Goal: Transaction & Acquisition: Download file/media

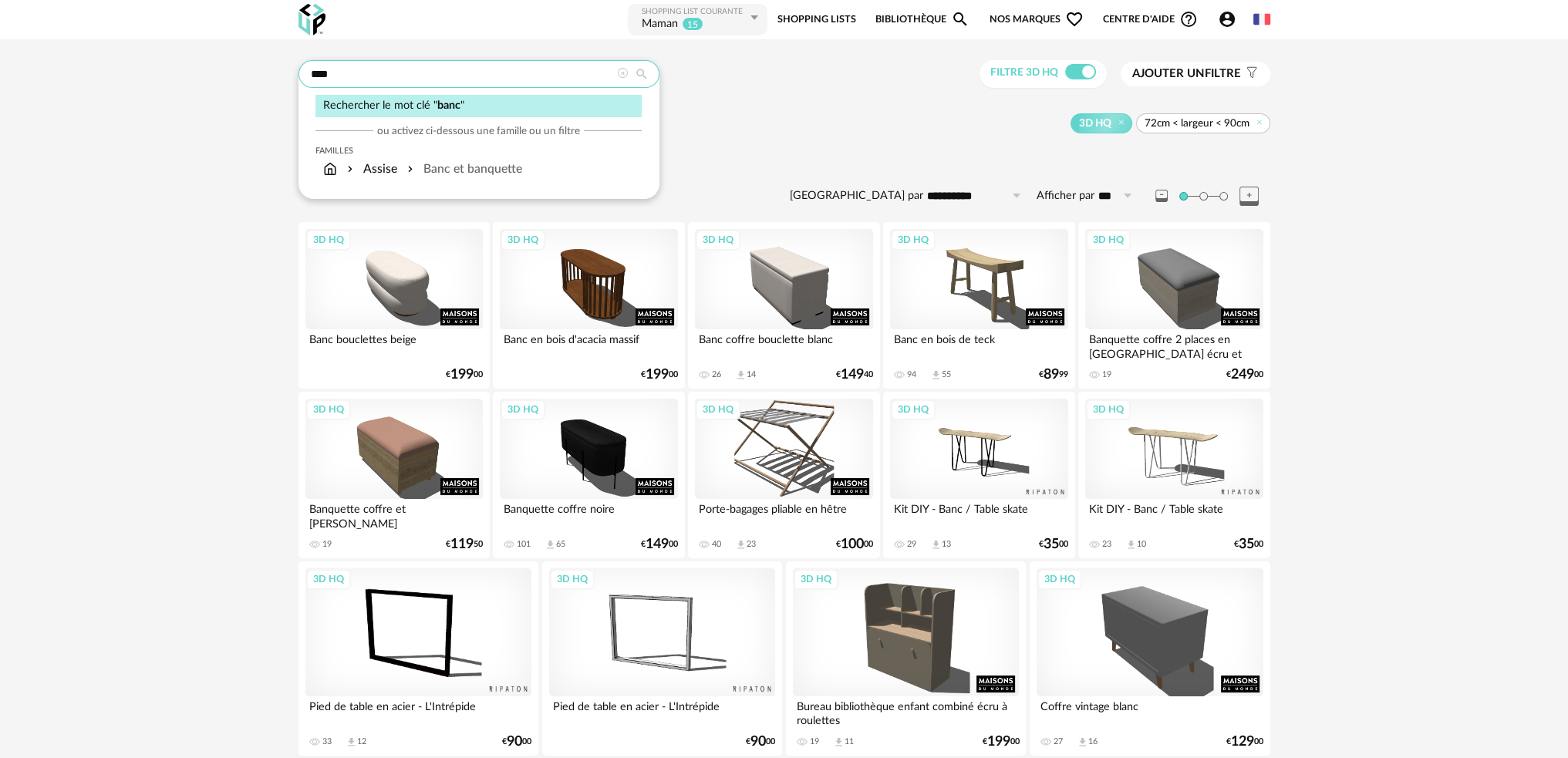
drag, startPoint x: 373, startPoint y: 84, endPoint x: 147, endPoint y: 83, distance: 226.0
click at [152, 82] on div "**** Rechercher le mot clé " banc " ou activez ci-dessous une famille ou un fil…" at bounding box center [784, 413] width 1568 height 748
type input "*********"
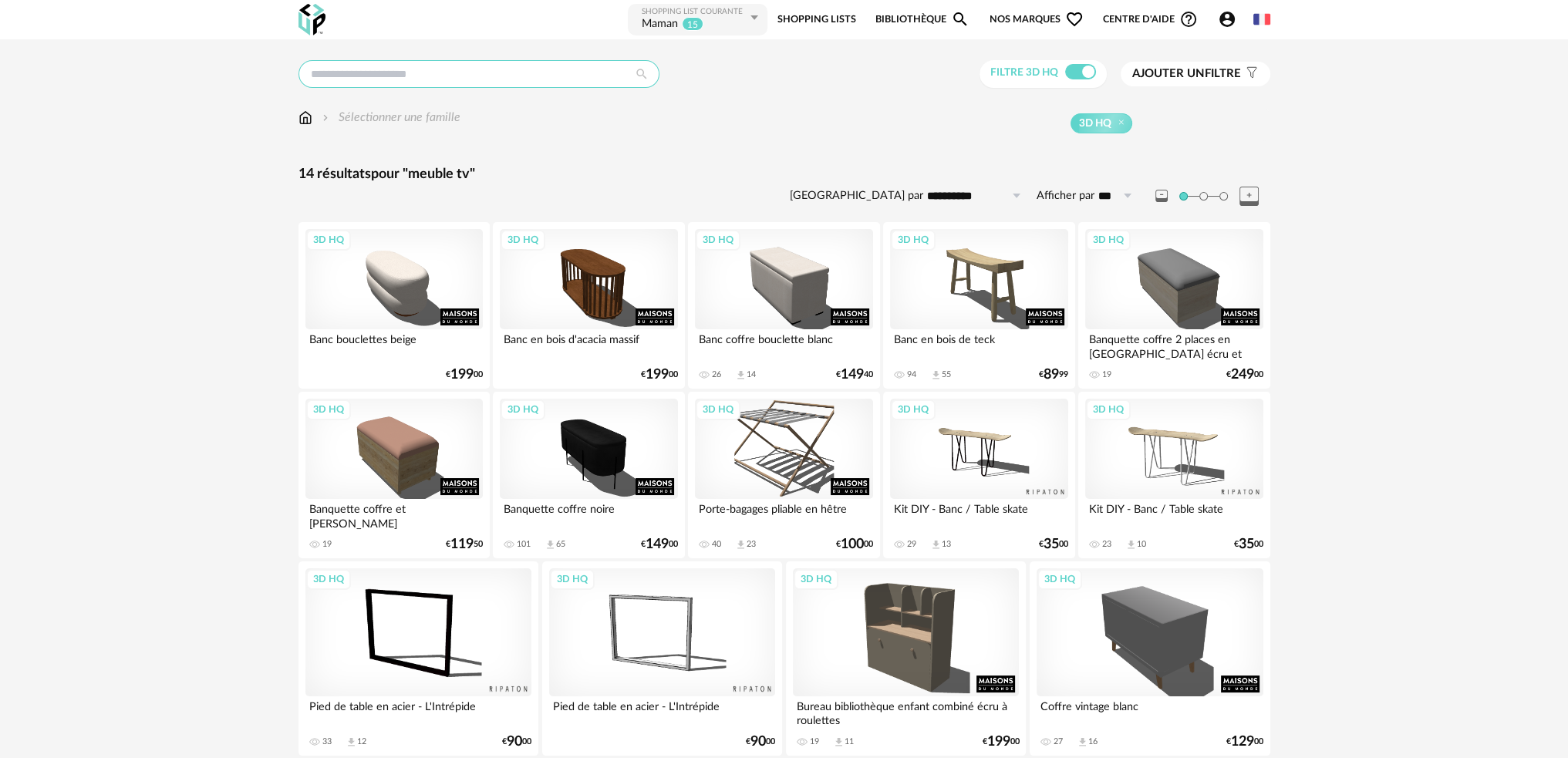
type input "*********"
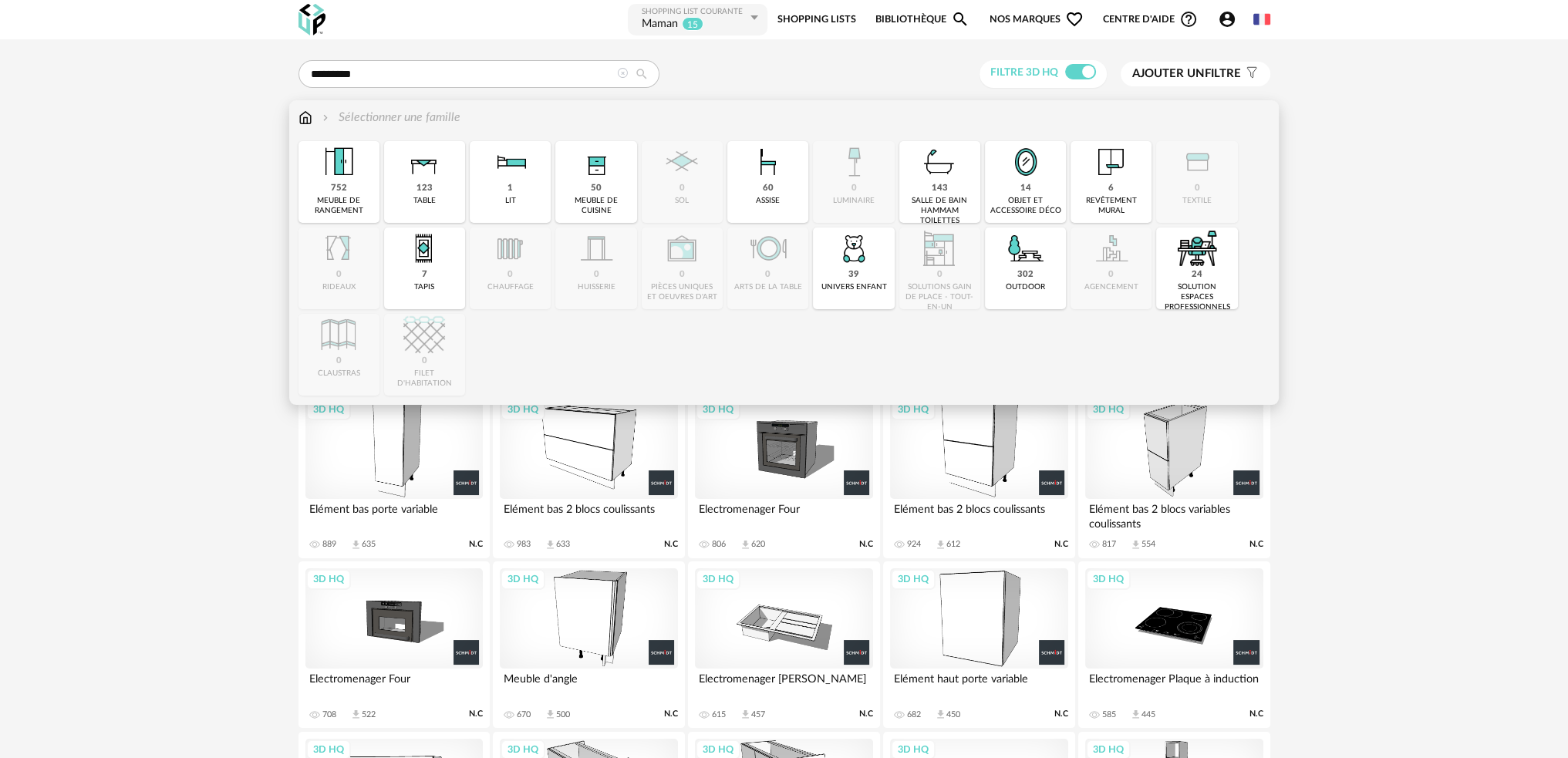
click at [300, 120] on img at bounding box center [305, 118] width 14 height 18
click at [359, 189] on div "752 meuble de rangement" at bounding box center [339, 181] width 81 height 82
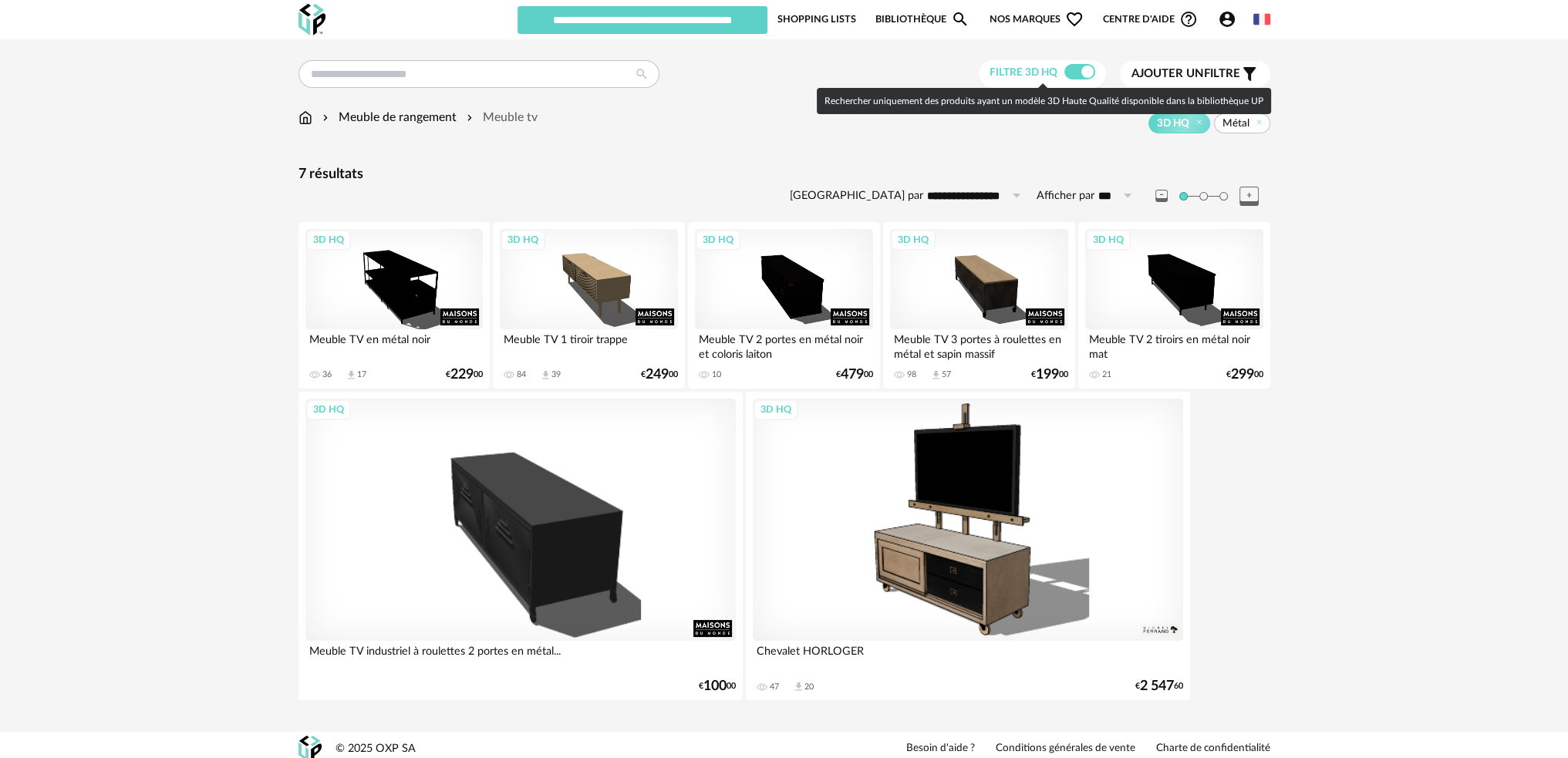
click at [1075, 70] on span at bounding box center [1080, 71] width 31 height 15
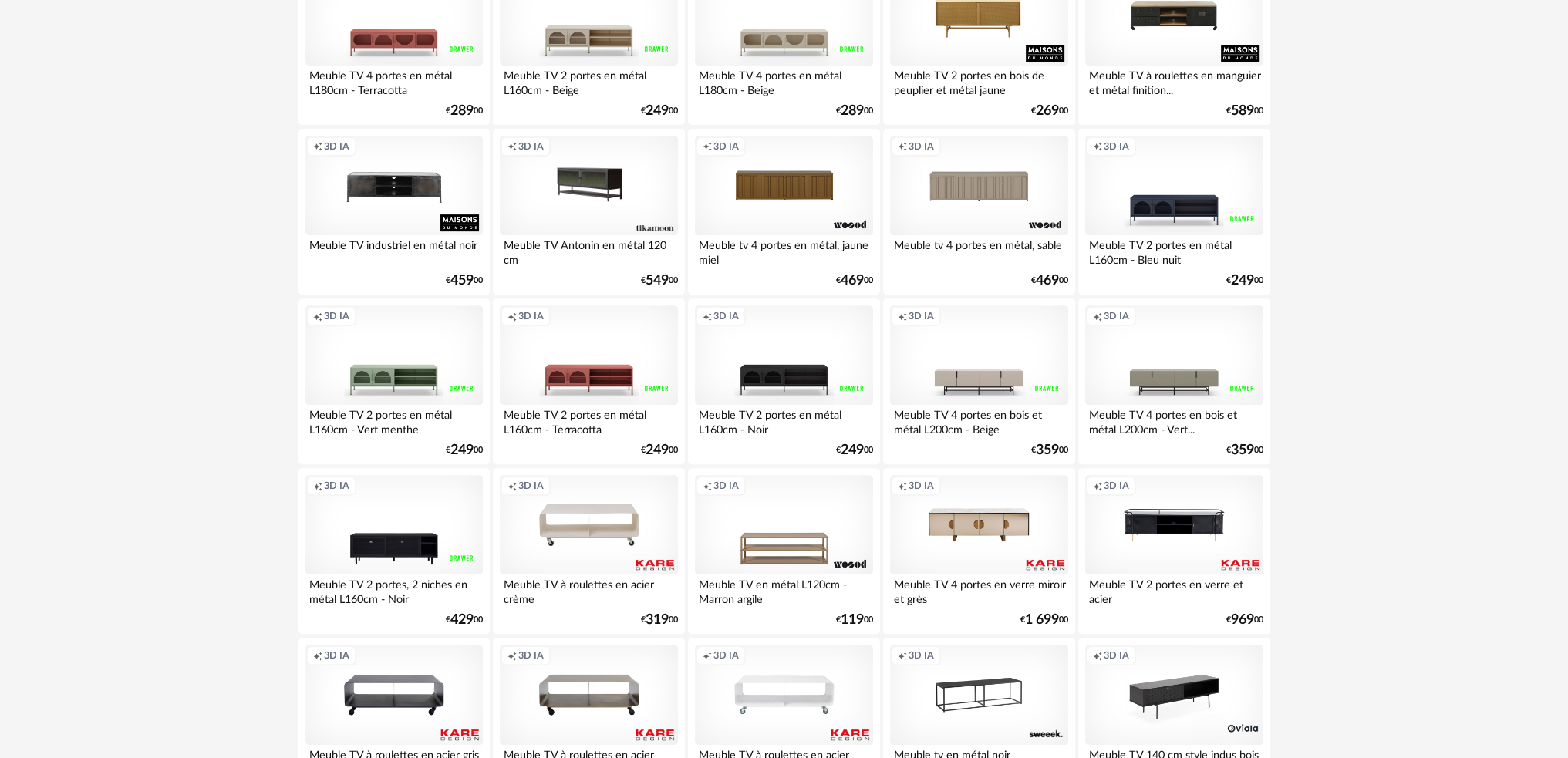
scroll to position [696, 0]
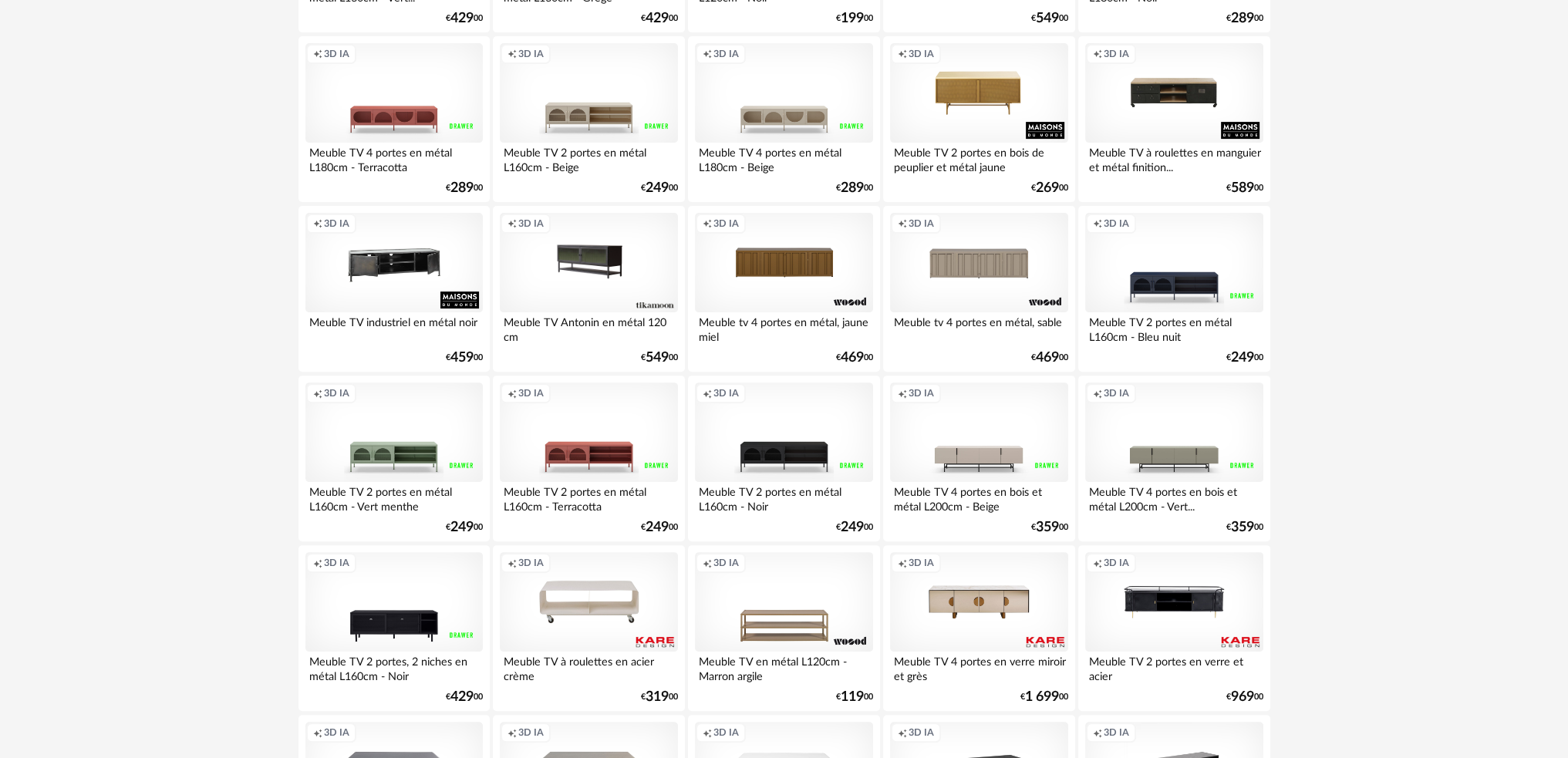
click at [402, 275] on div "Creation icon 3D IA" at bounding box center [394, 263] width 178 height 100
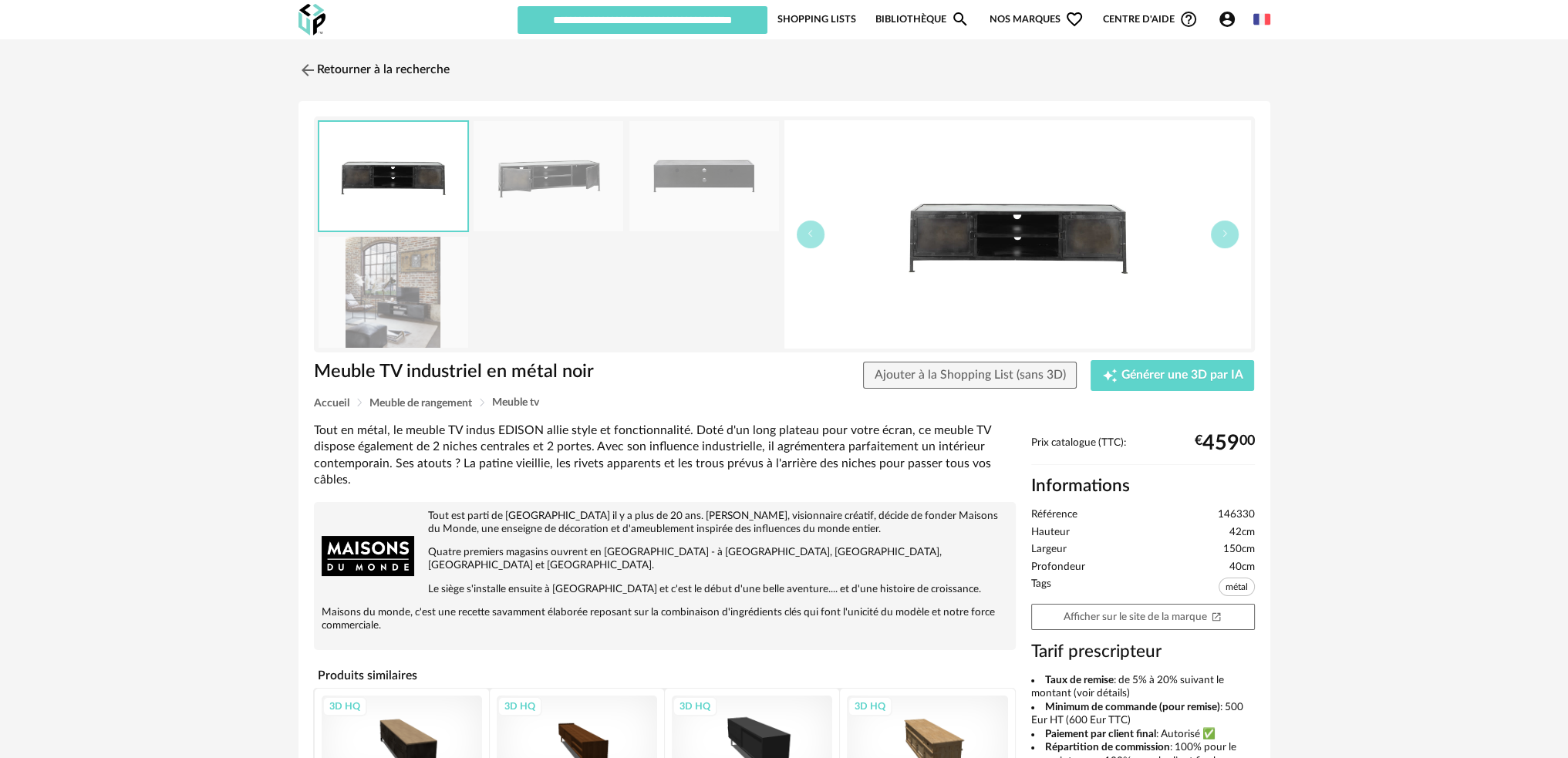
click at [396, 276] on img at bounding box center [393, 291] width 150 height 110
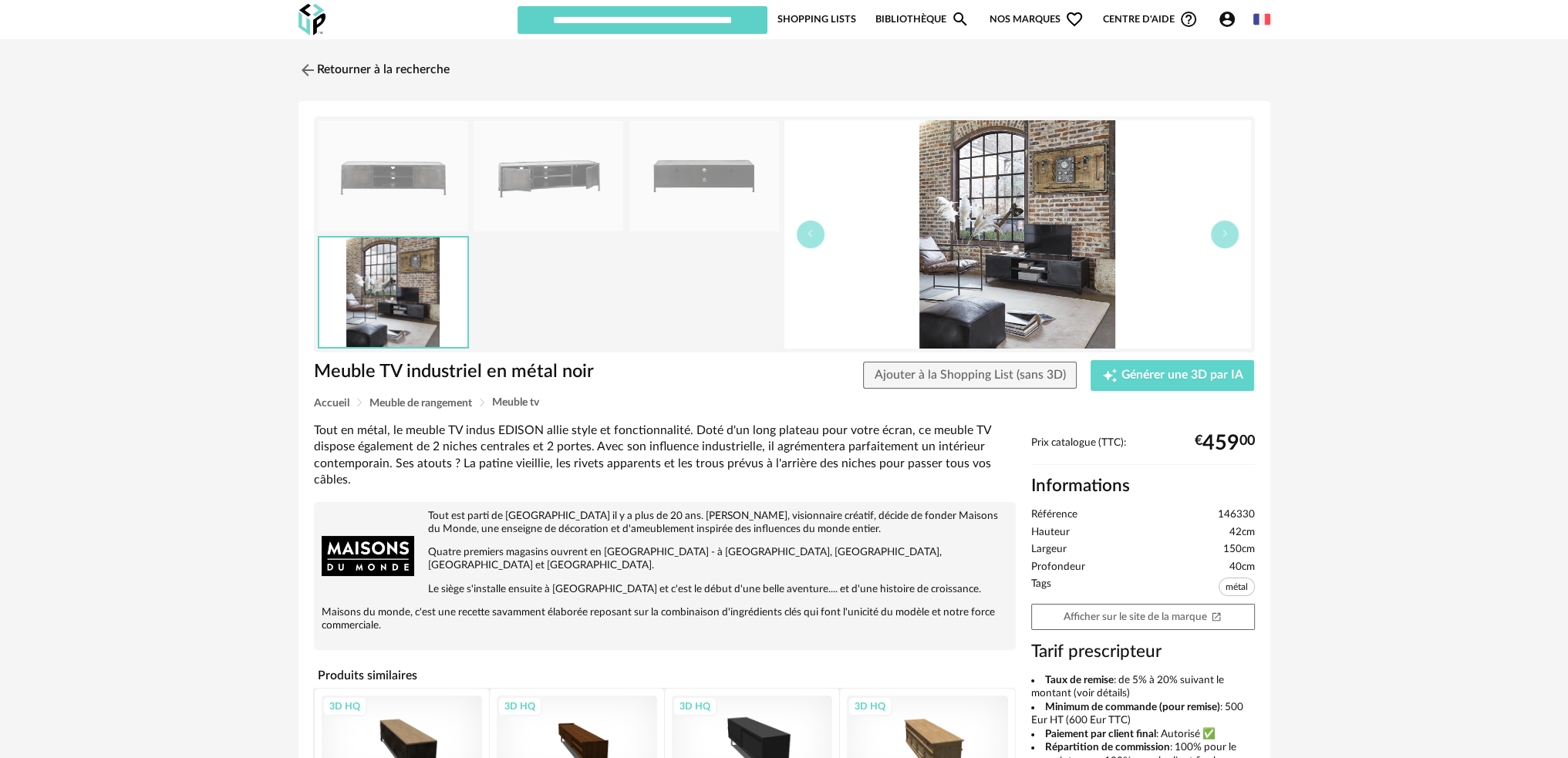
click at [393, 182] on img at bounding box center [393, 176] width 150 height 110
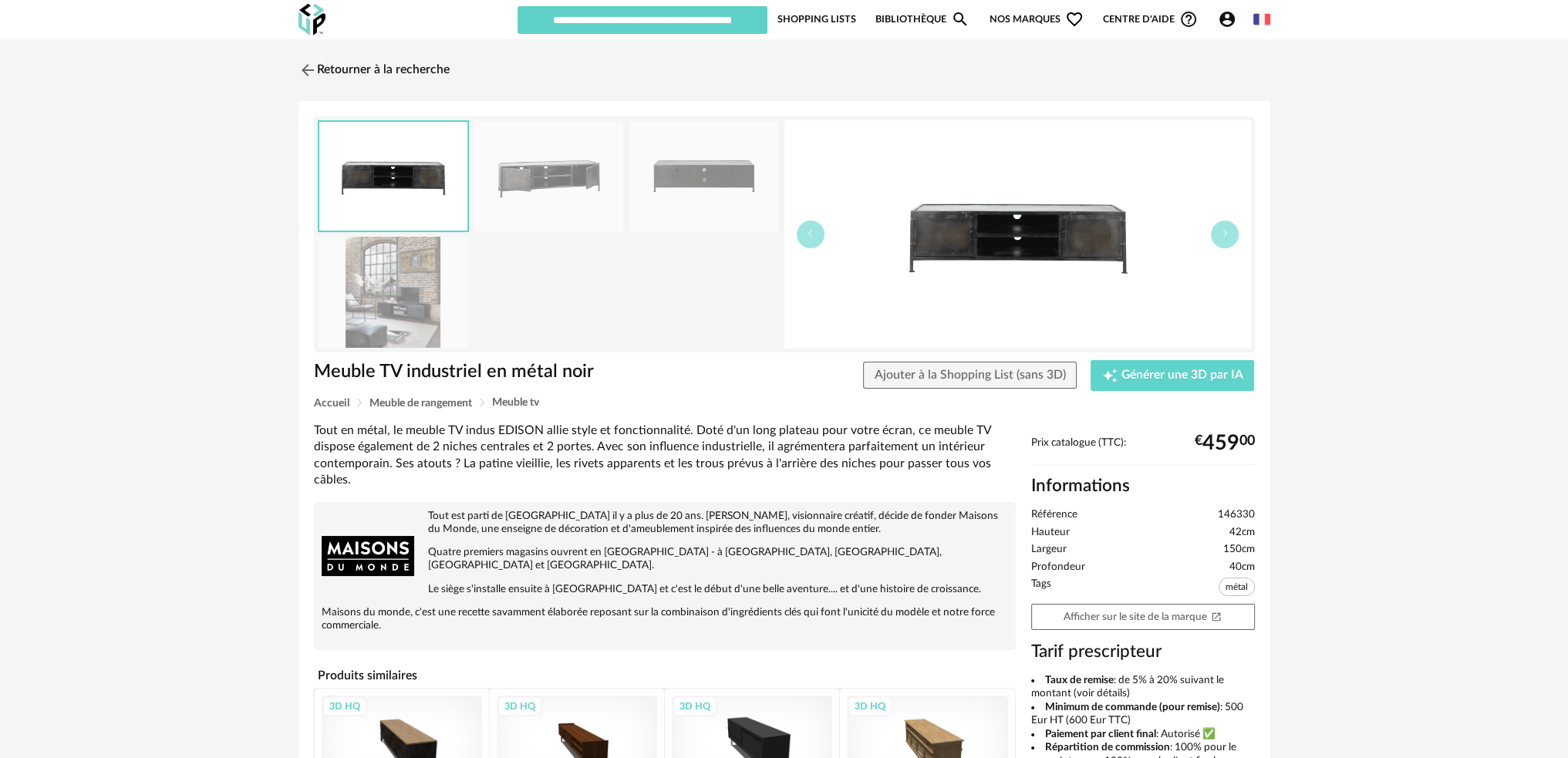
click at [672, 32] on input "text" at bounding box center [642, 20] width 250 height 28
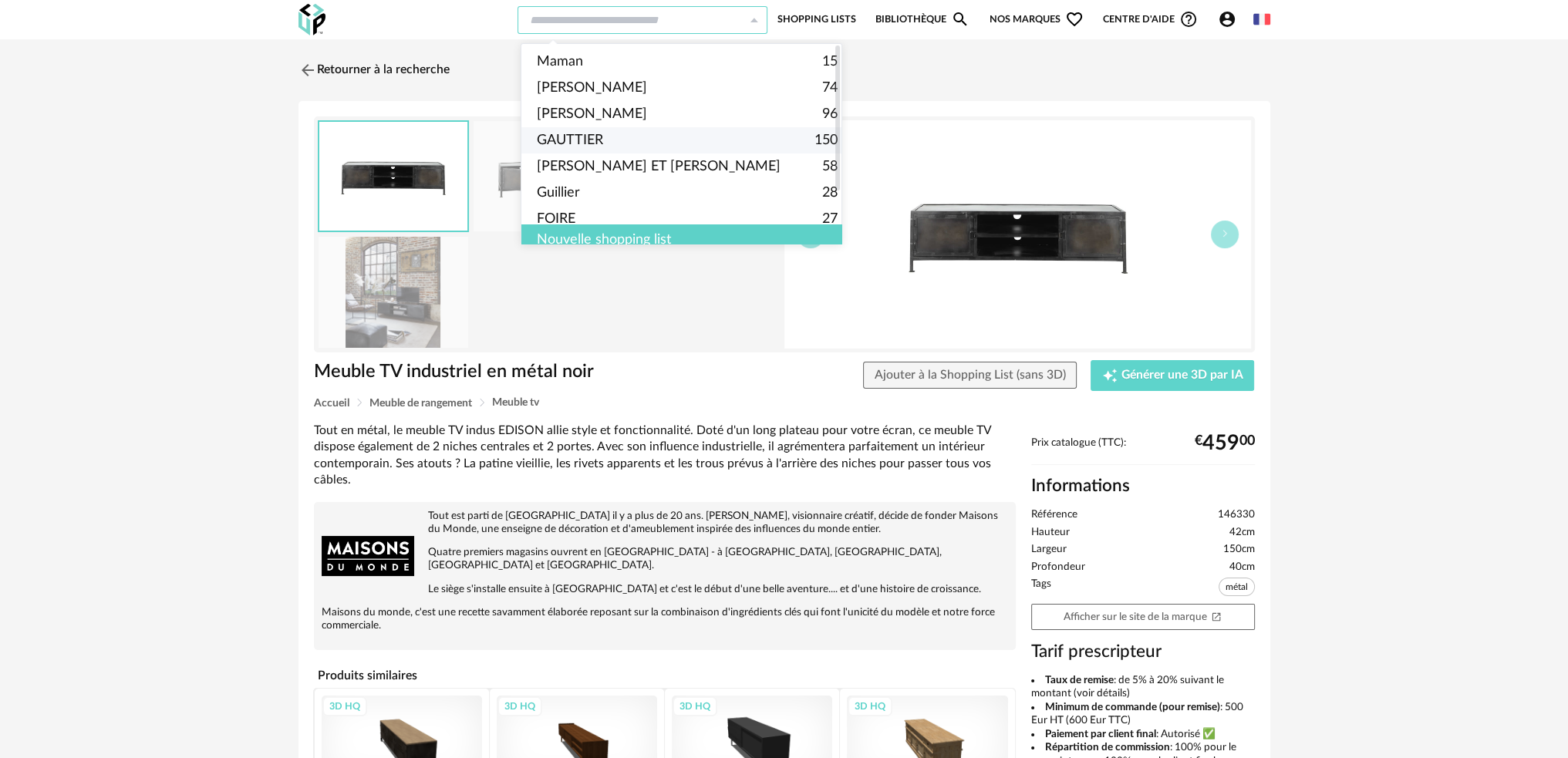
click at [596, 138] on span "GAUTTIER" at bounding box center [570, 140] width 67 height 26
type input "********"
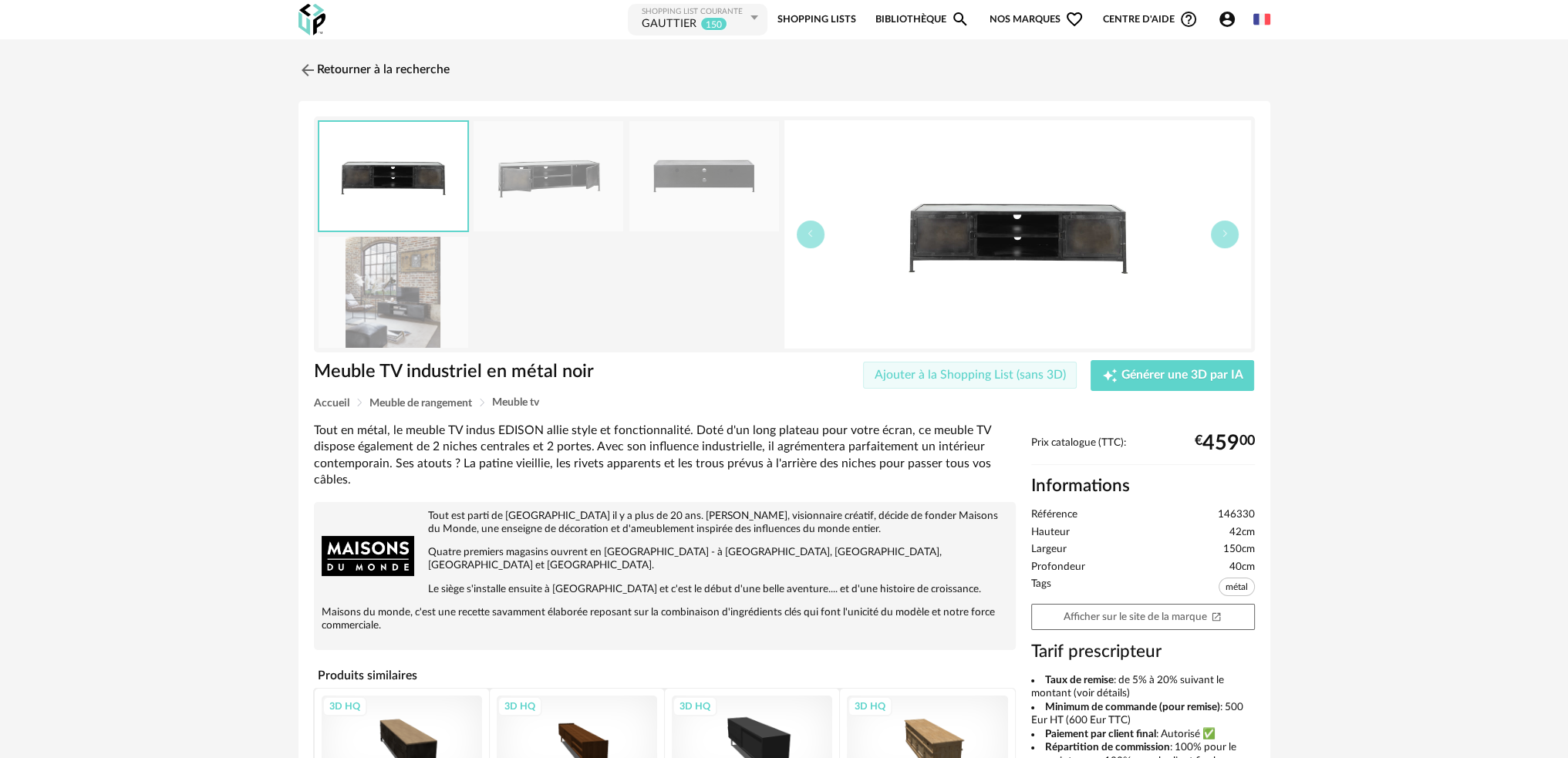
click at [949, 375] on span "Ajouter à la Shopping List (sans 3D)" at bounding box center [970, 375] width 191 height 13
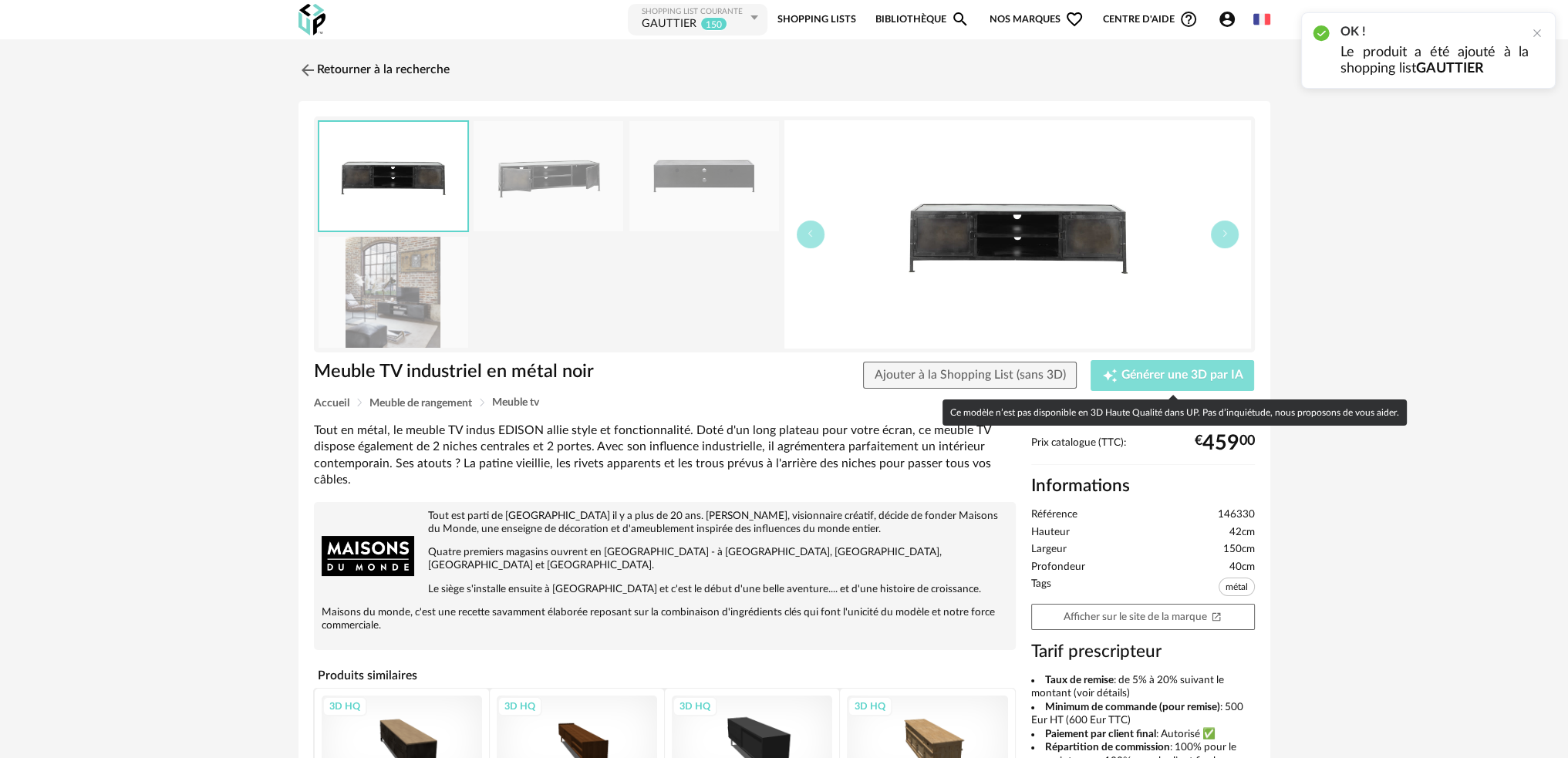
click at [1141, 374] on span "Générer une 3D par IA" at bounding box center [1182, 375] width 122 height 13
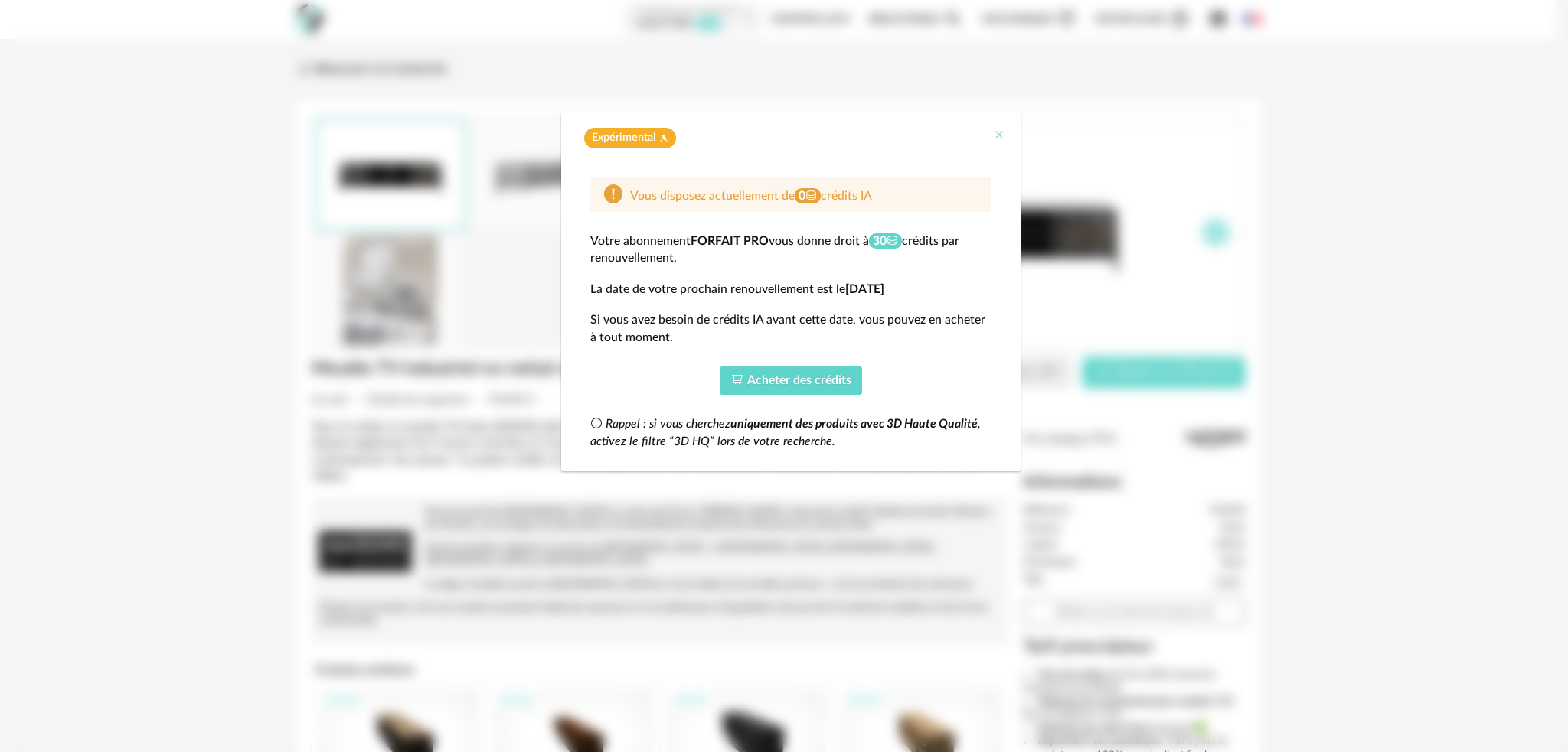
click at [1001, 134] on icon "Close" at bounding box center [999, 135] width 13 height 13
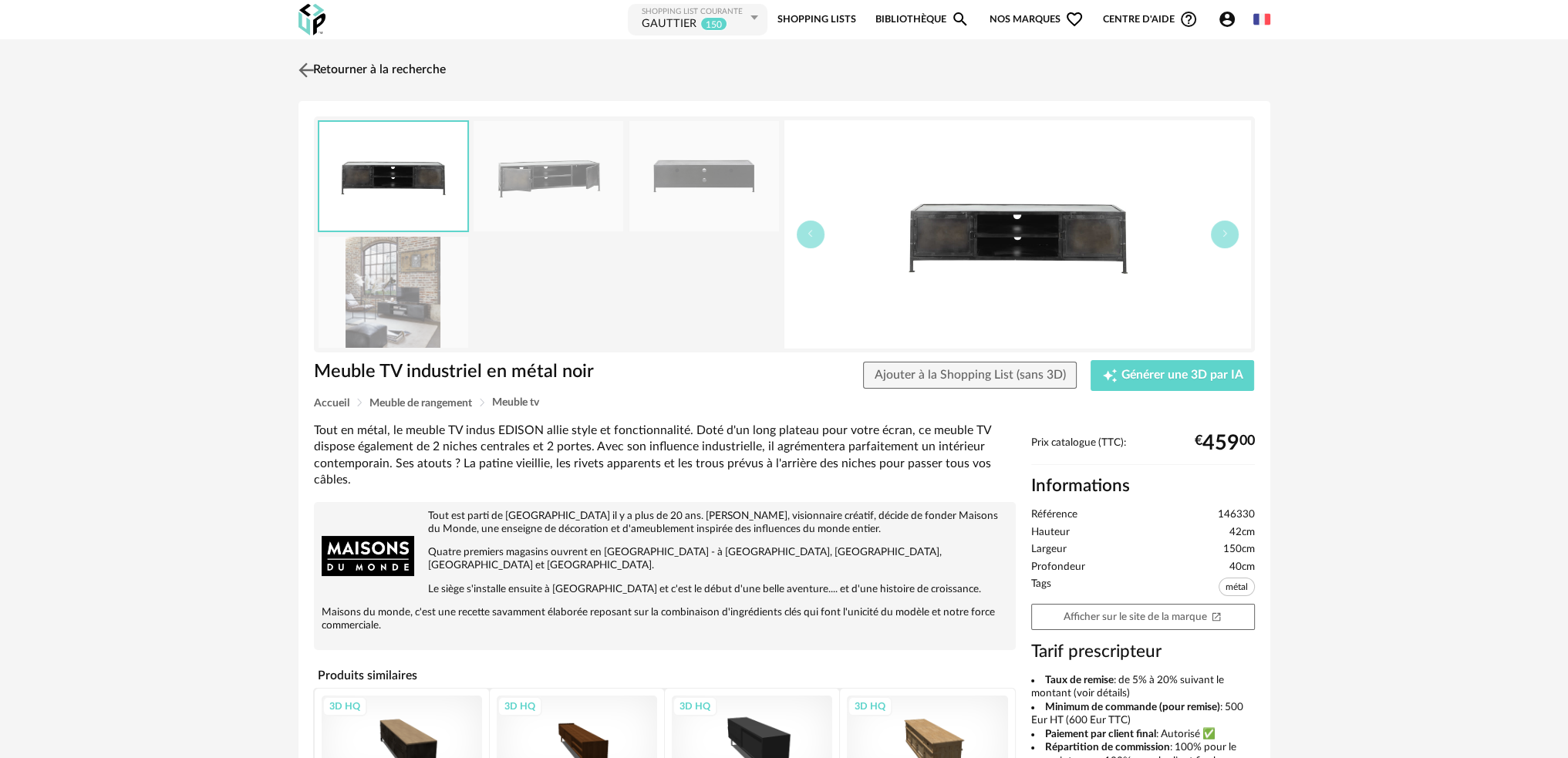
click at [305, 68] on img at bounding box center [306, 69] width 23 height 23
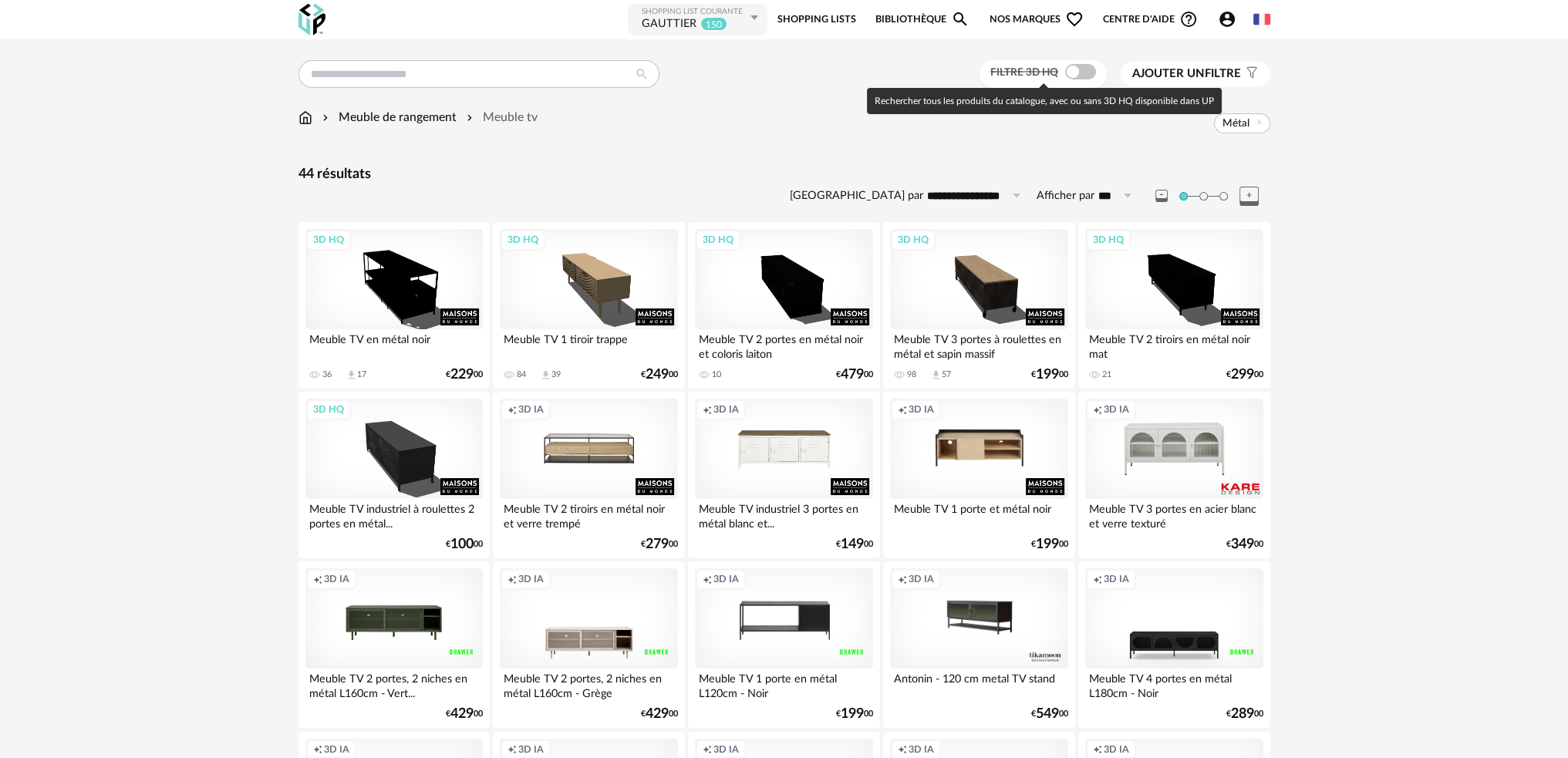
click at [1075, 78] on span at bounding box center [1081, 71] width 31 height 15
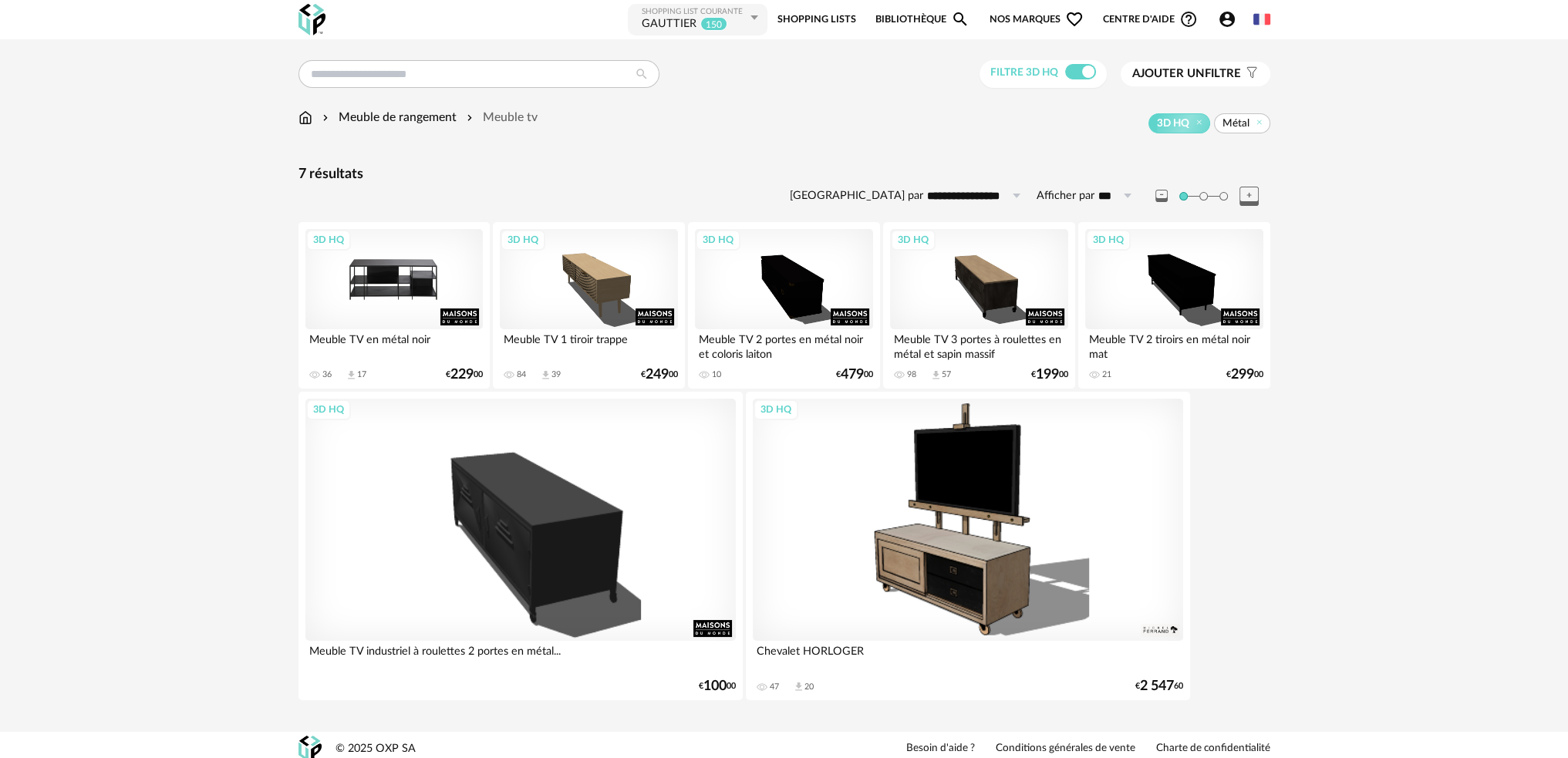
click at [413, 282] on div "3D HQ" at bounding box center [394, 279] width 178 height 100
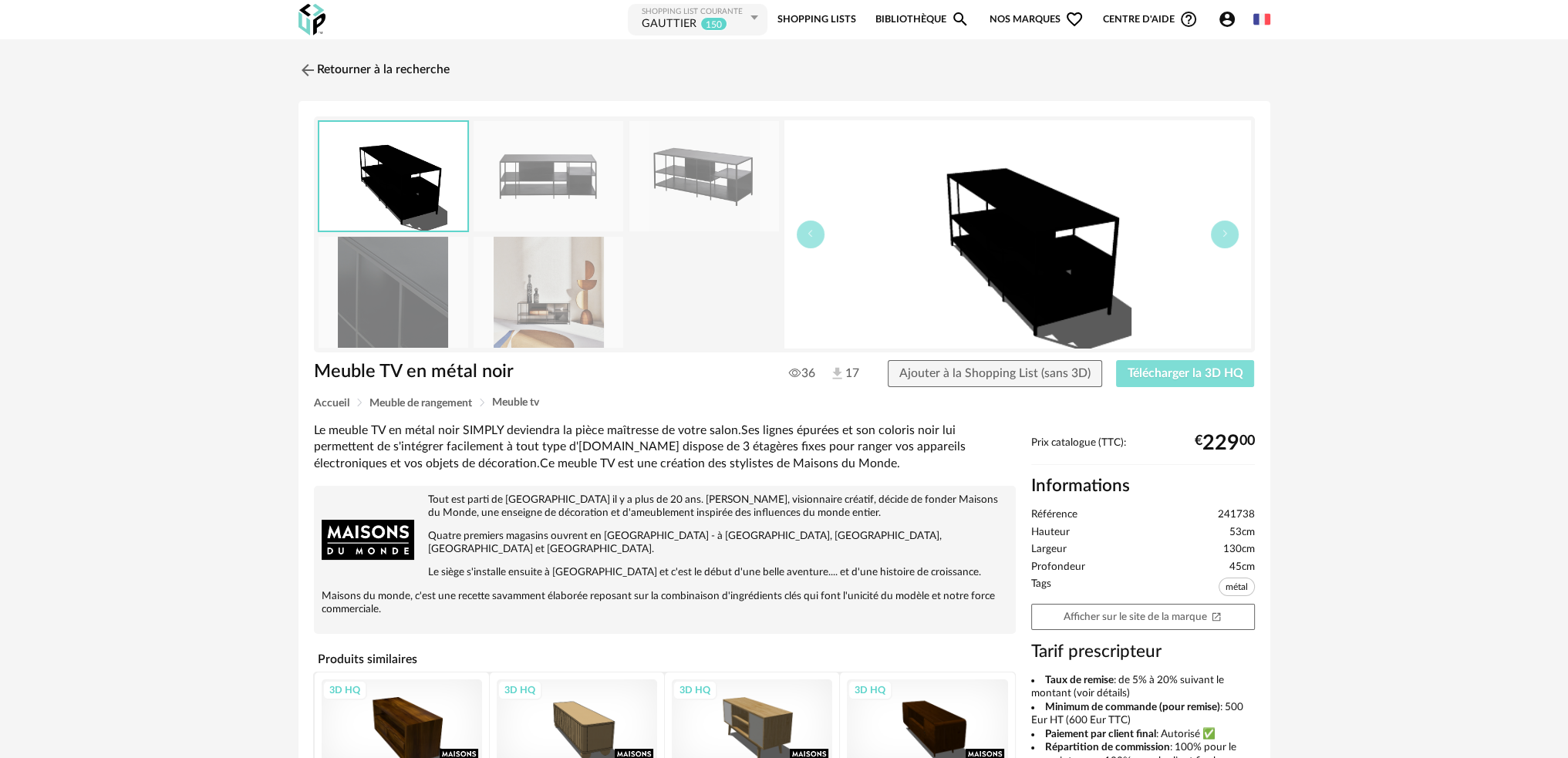
click at [1183, 378] on span "Télécharger la 3D HQ" at bounding box center [1185, 374] width 115 height 13
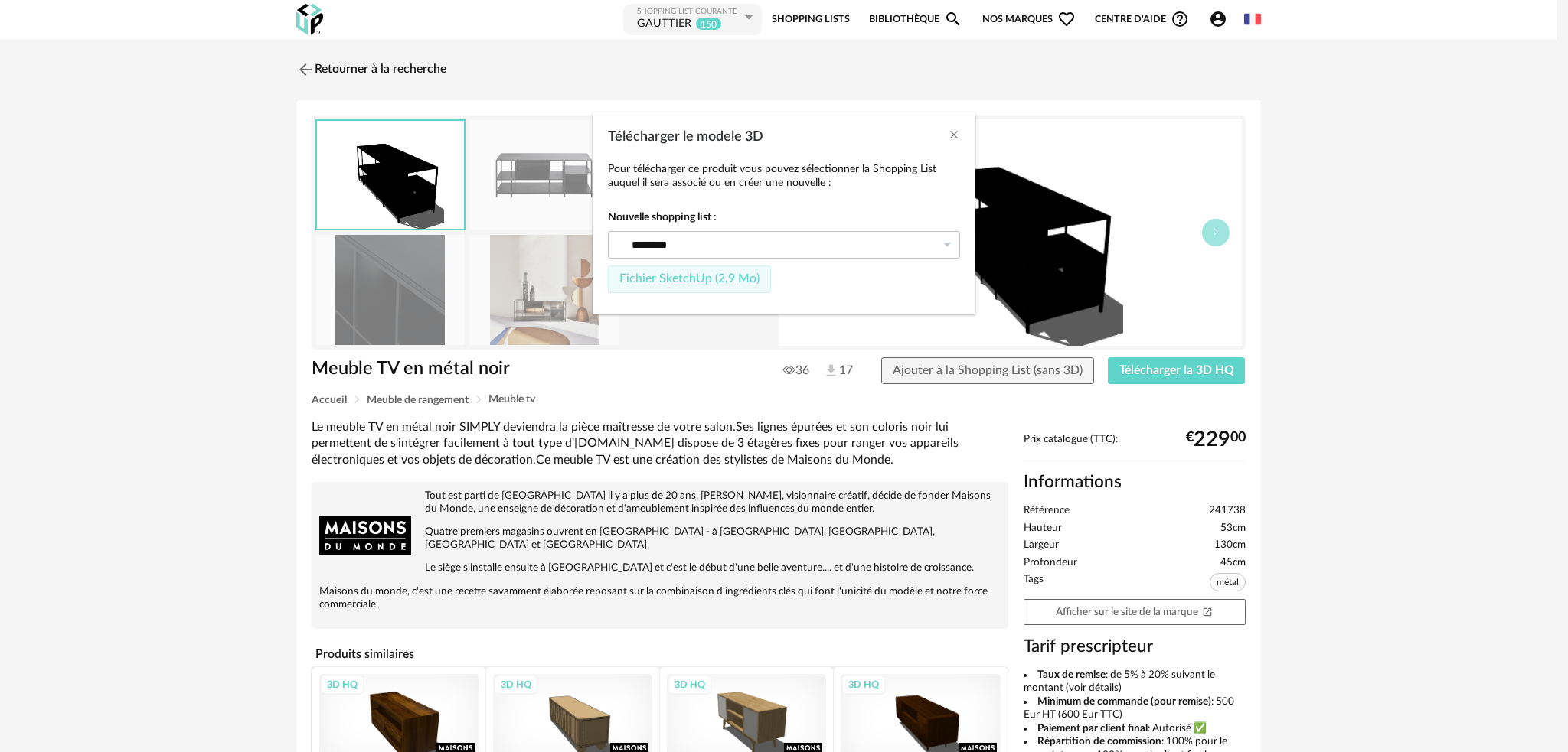
click at [665, 281] on span "Fichier SketchUp (2,9 Mo)" at bounding box center [690, 278] width 140 height 13
